Goal: Task Accomplishment & Management: Manage account settings

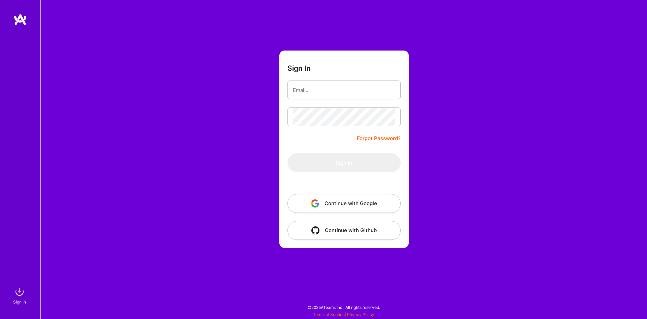
click at [439, 101] on div "Sign In Forgot Password? Sign In Continue with Google Continue with Github" at bounding box center [343, 159] width 607 height 319
click at [341, 95] on input "email" at bounding box center [344, 90] width 102 height 17
click at [320, 95] on input "email" at bounding box center [344, 90] width 102 height 17
paste input "[PERSON_NAME][EMAIL_ADDRESS][DOMAIN_NAME]"
type input "[PERSON_NAME][EMAIL_ADDRESS][DOMAIN_NAME]"
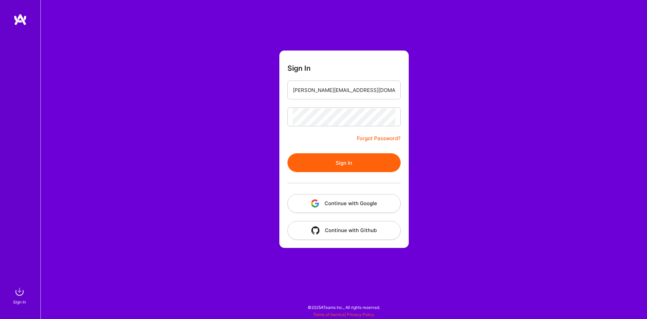
click at [342, 160] on button "Sign In" at bounding box center [343, 162] width 113 height 19
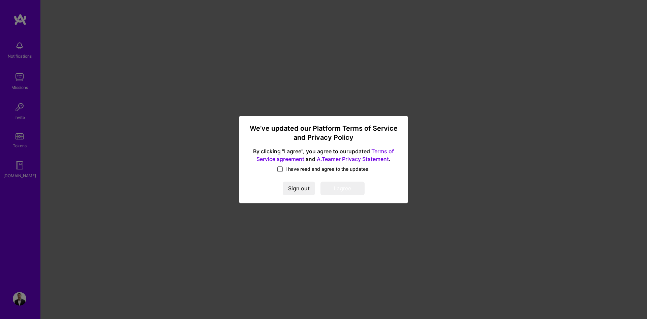
click at [278, 172] on span at bounding box center [279, 168] width 5 height 5
click at [0, 0] on input "I have read and agree to the updates." at bounding box center [0, 0] width 0 height 0
click at [345, 188] on button "I agree" at bounding box center [342, 188] width 44 height 13
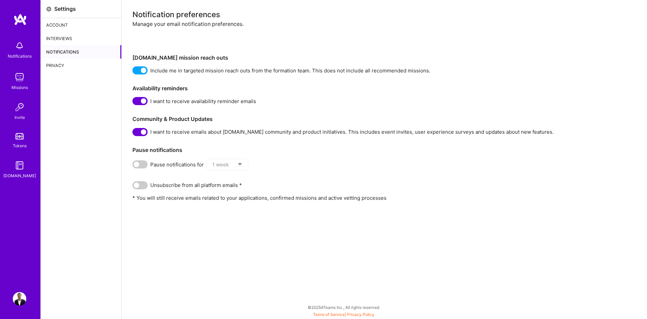
click at [60, 24] on div "Account" at bounding box center [81, 24] width 81 height 13
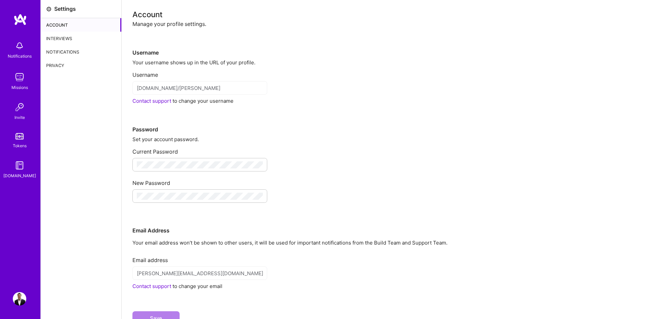
click at [57, 40] on div "Interviews" at bounding box center [81, 38] width 81 height 13
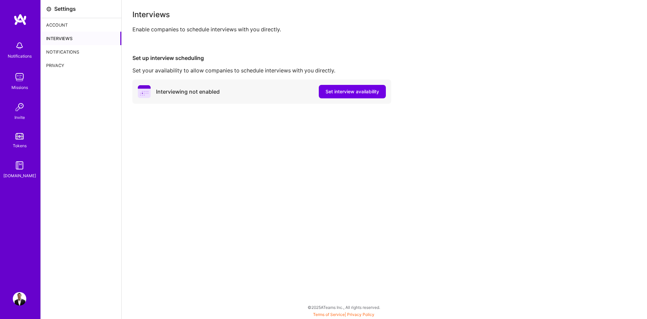
click at [59, 54] on div "Notifications" at bounding box center [81, 51] width 81 height 13
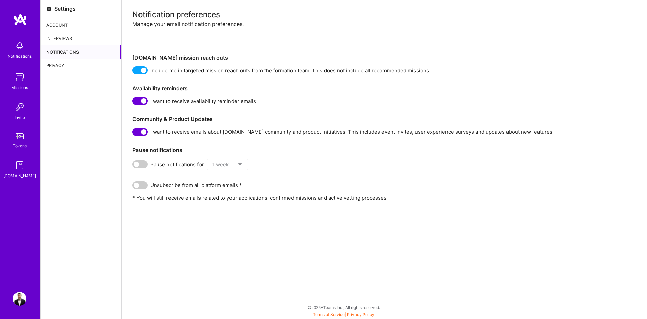
click at [55, 64] on div "Privacy" at bounding box center [81, 65] width 81 height 13
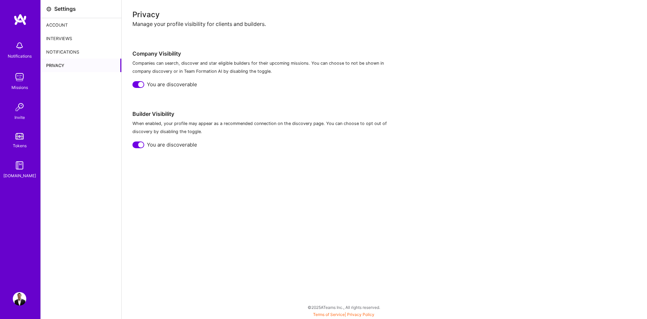
click at [17, 46] on img at bounding box center [19, 45] width 13 height 13
click at [16, 75] on img at bounding box center [19, 76] width 13 height 13
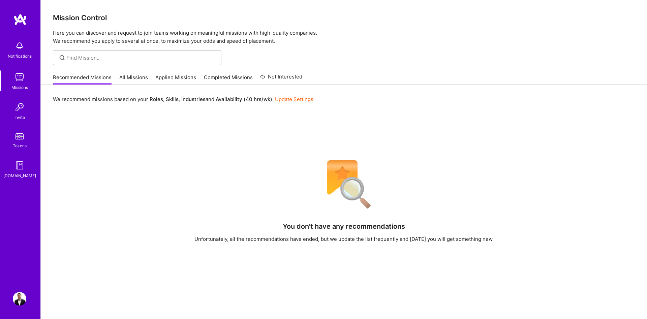
click at [291, 99] on link "Update Settings" at bounding box center [294, 99] width 38 height 6
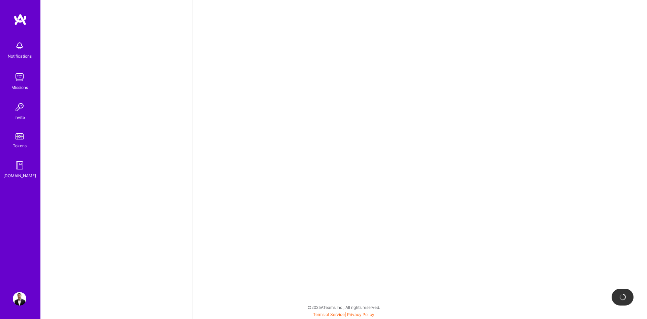
select select "US"
select select "Right Now"
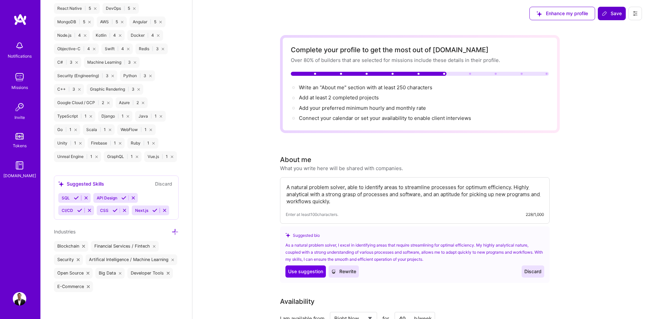
click at [616, 14] on span "Save" at bounding box center [612, 13] width 20 height 7
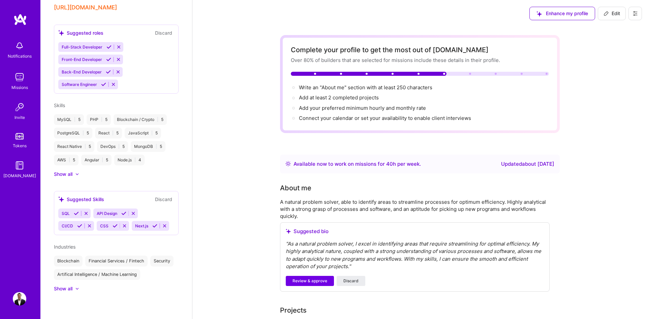
scroll to position [273, 0]
click at [22, 142] on link "Tokens" at bounding box center [20, 139] width 42 height 19
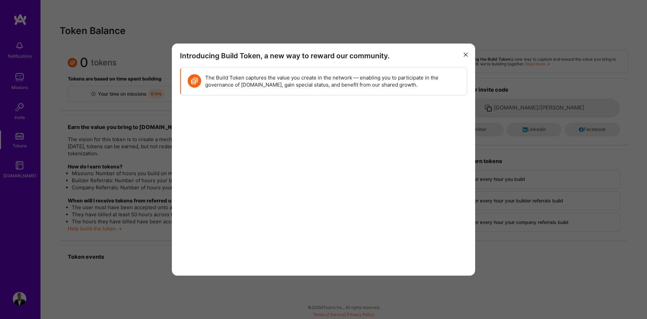
click at [464, 53] on button "modal" at bounding box center [466, 54] width 8 height 11
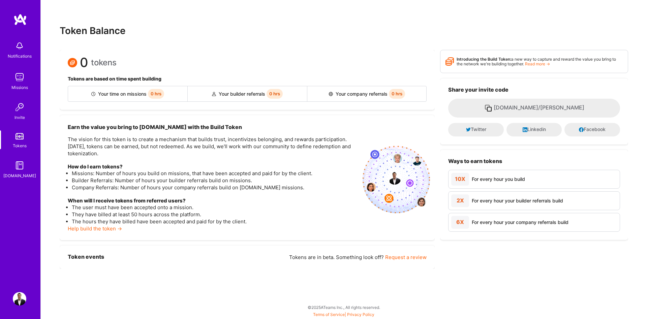
click at [22, 173] on div "[DOMAIN_NAME]" at bounding box center [19, 175] width 33 height 7
